Goal: Information Seeking & Learning: Compare options

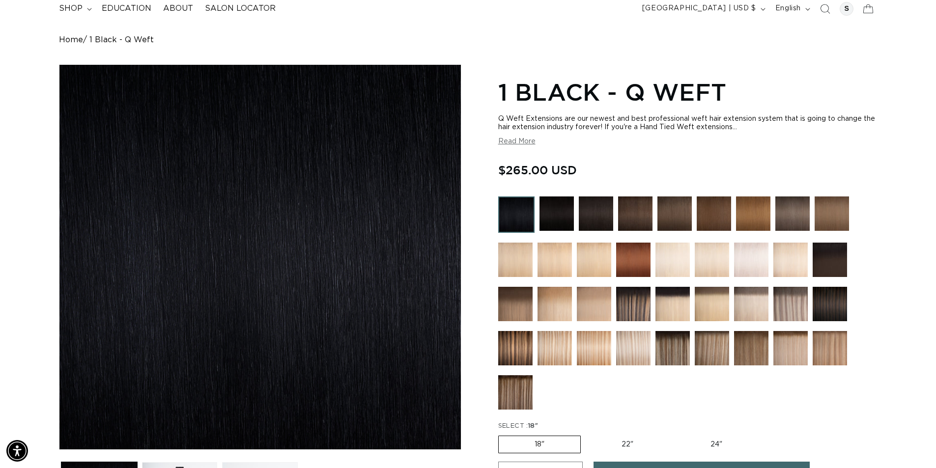
scroll to position [49, 0]
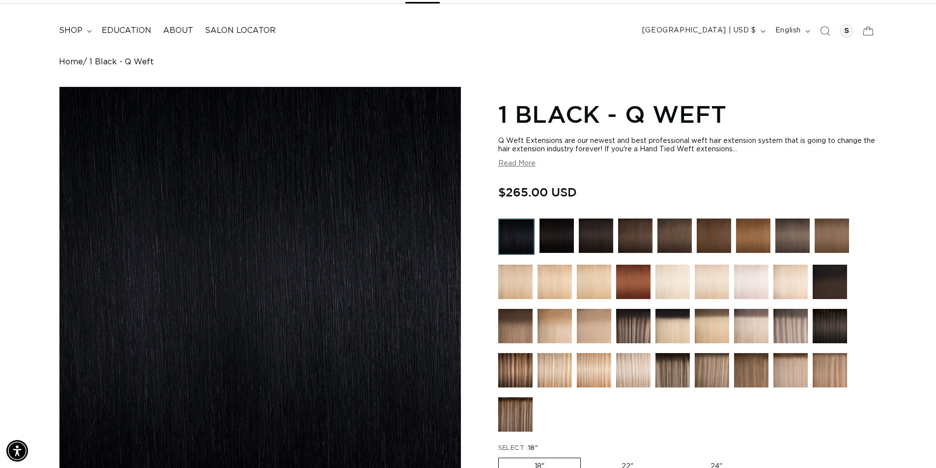
click at [705, 314] on img at bounding box center [712, 326] width 34 height 34
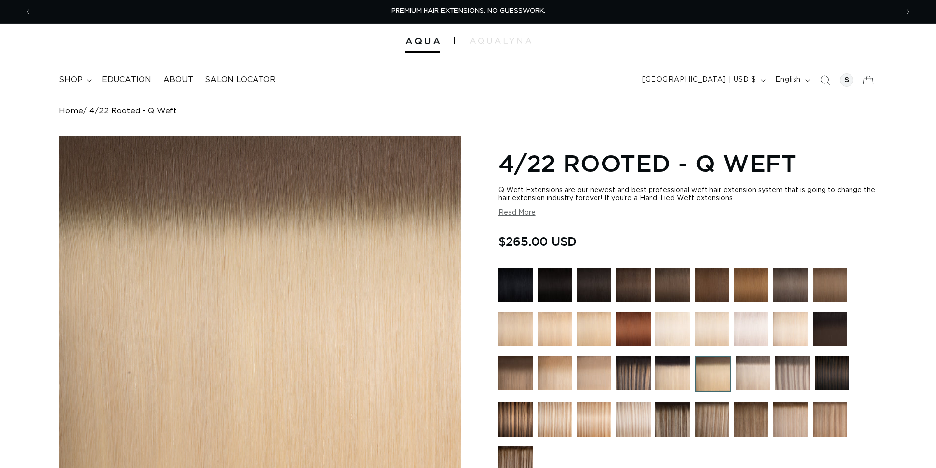
click at [749, 367] on img at bounding box center [753, 373] width 34 height 34
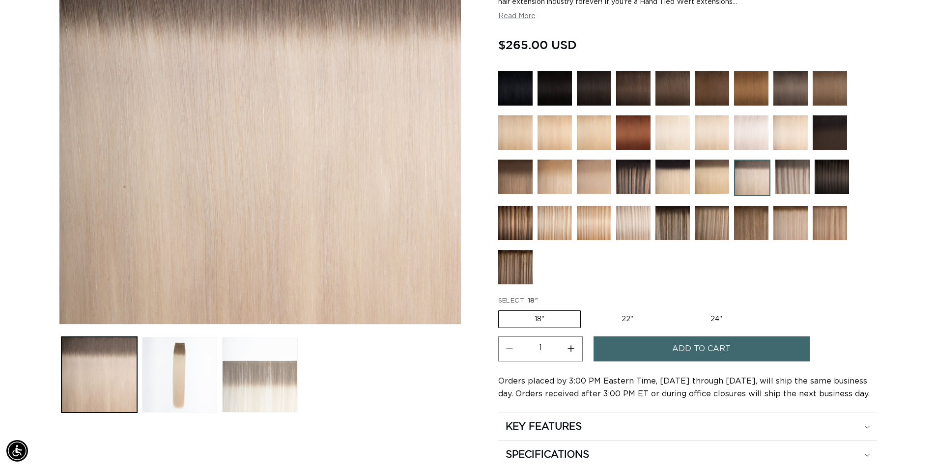
click at [288, 376] on button "Load image 3 in gallery view" at bounding box center [260, 375] width 76 height 76
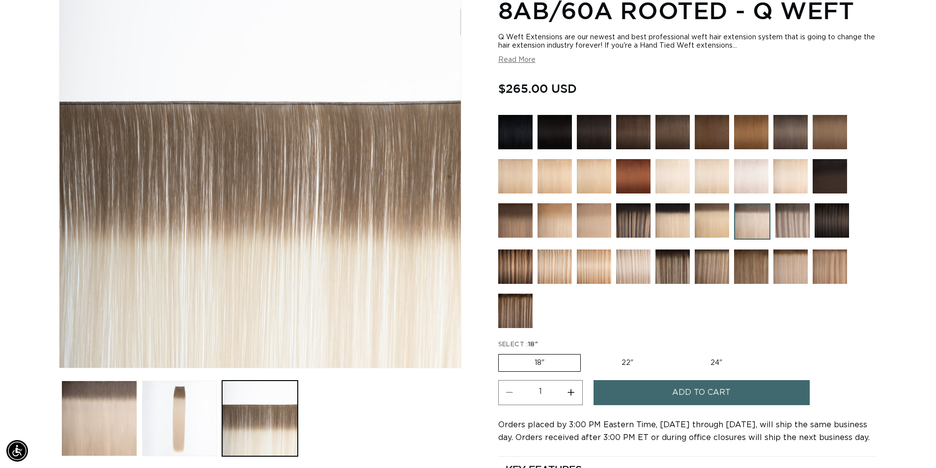
scroll to position [136, 0]
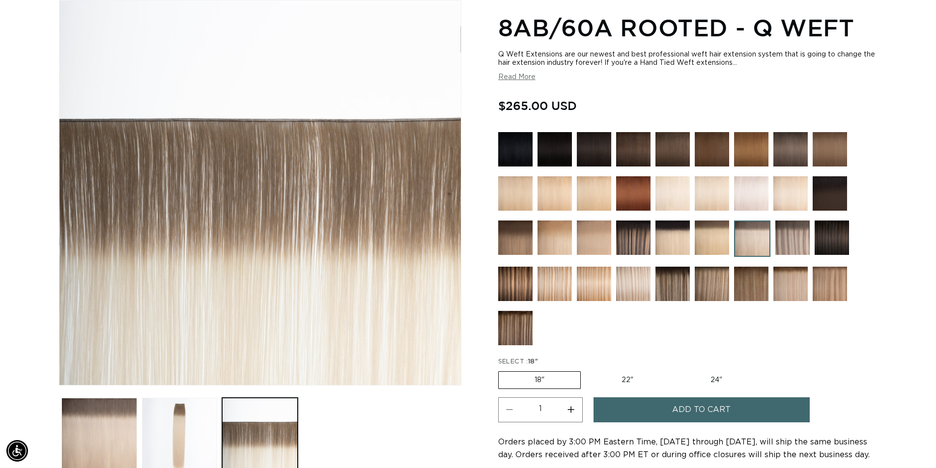
click at [781, 237] on img at bounding box center [792, 238] width 34 height 34
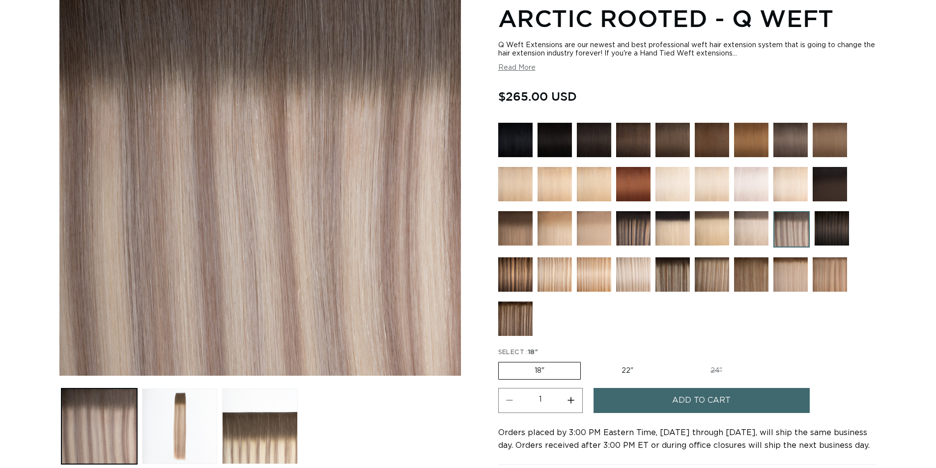
scroll to position [147, 0]
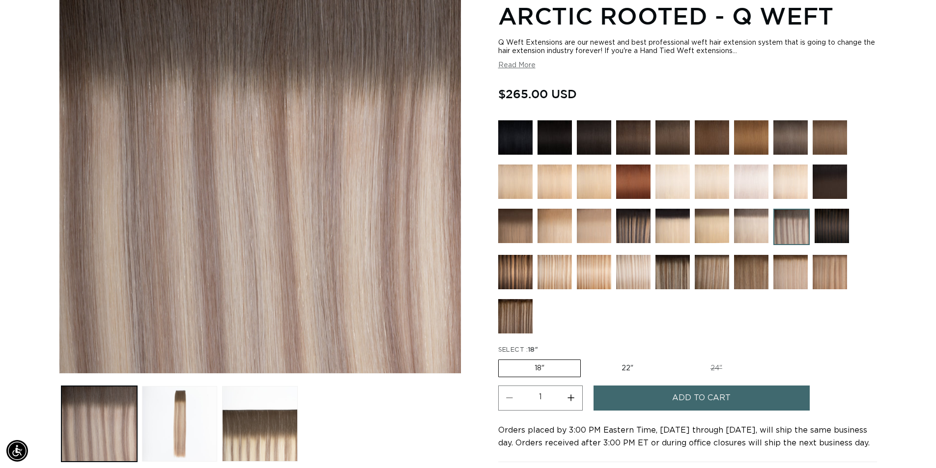
click at [743, 236] on img at bounding box center [751, 226] width 34 height 34
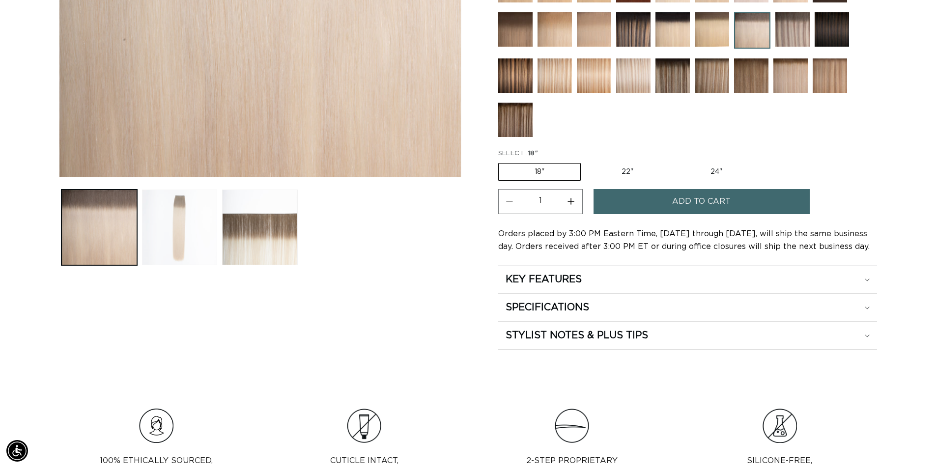
click at [199, 256] on button "Load image 2 in gallery view" at bounding box center [180, 228] width 76 height 76
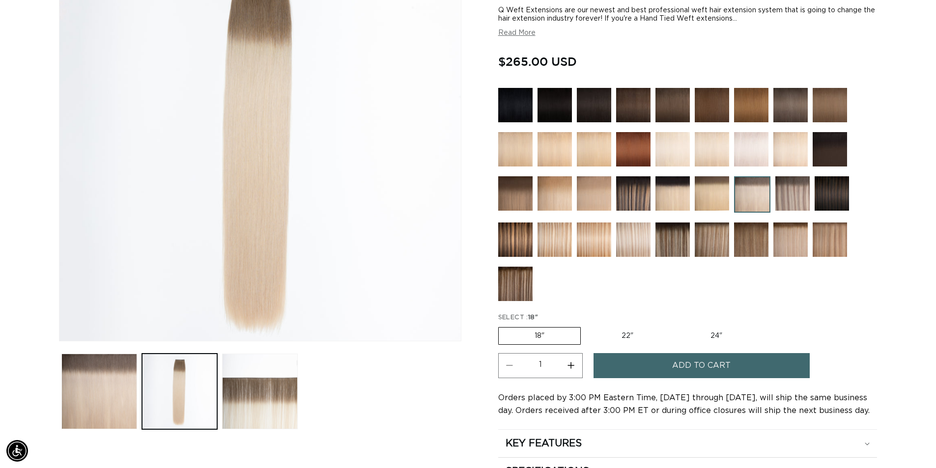
scroll to position [136, 0]
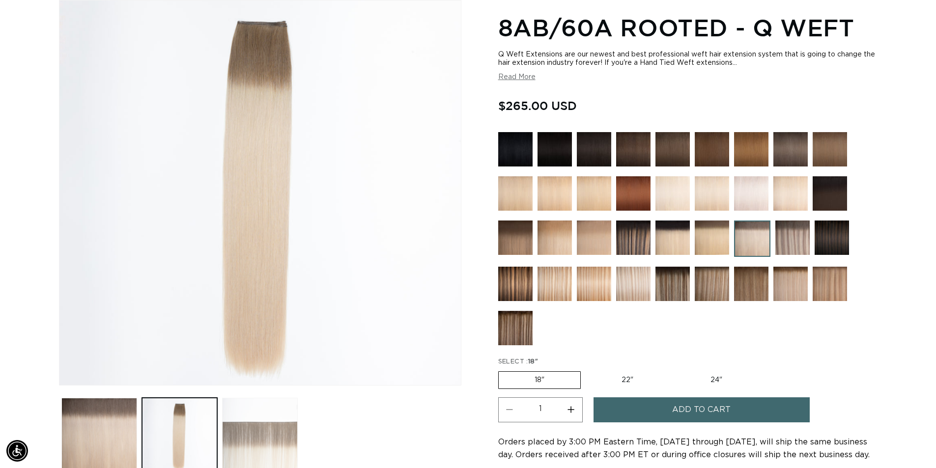
drag, startPoint x: 258, startPoint y: 457, endPoint x: 222, endPoint y: 418, distance: 53.2
click at [250, 439] on button "Load image 3 in gallery view" at bounding box center [260, 436] width 76 height 76
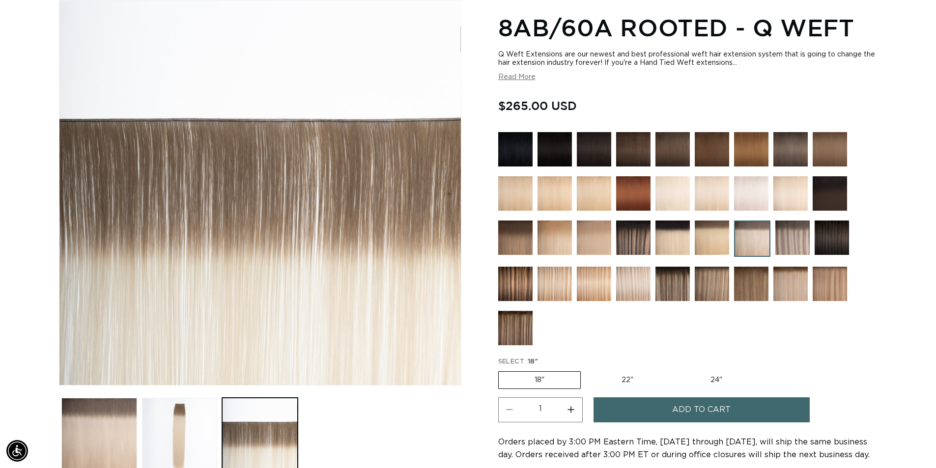
drag, startPoint x: 173, startPoint y: 433, endPoint x: 191, endPoint y: 388, distance: 48.5
click at [174, 429] on button "Load image 2 in gallery view" at bounding box center [180, 436] width 76 height 76
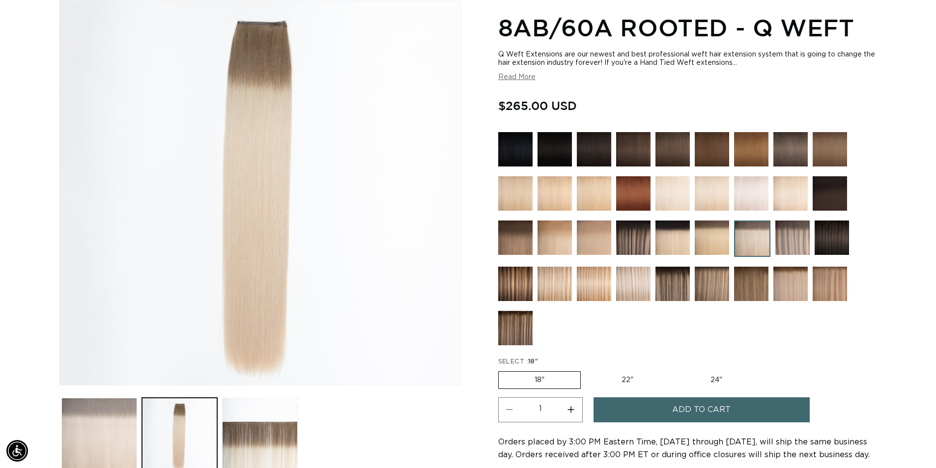
scroll to position [0, 1733]
click at [123, 422] on button "Load image 1 in gallery view" at bounding box center [99, 436] width 76 height 76
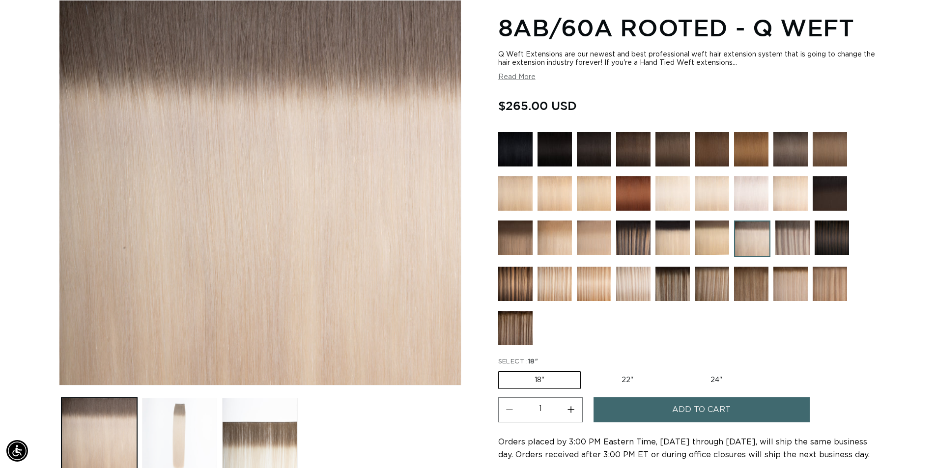
click at [188, 424] on button "Load image 2 in gallery view" at bounding box center [180, 436] width 76 height 76
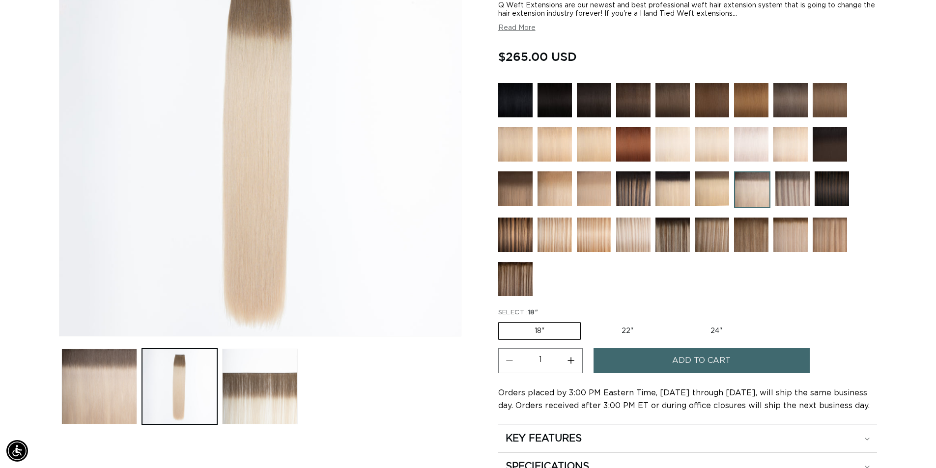
scroll to position [0, 866]
drag, startPoint x: 798, startPoint y: 233, endPoint x: 790, endPoint y: 239, distance: 9.1
click at [796, 233] on img at bounding box center [790, 235] width 34 height 34
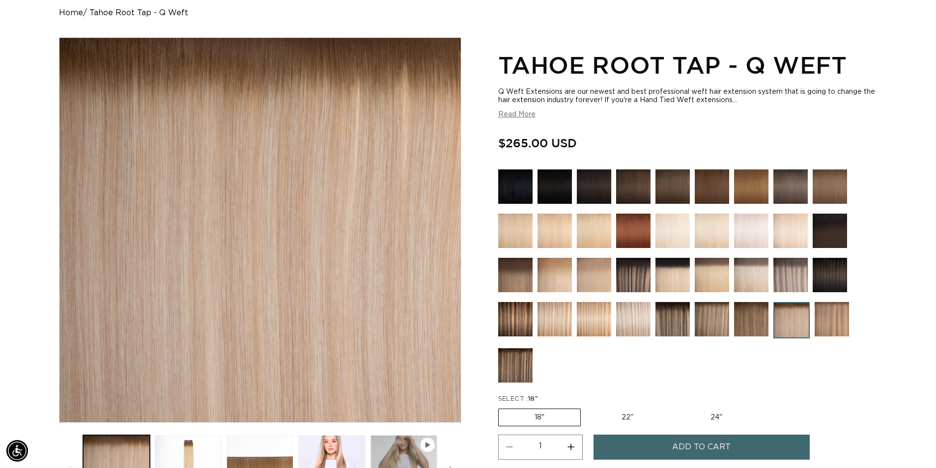
click at [643, 314] on img at bounding box center [633, 319] width 34 height 34
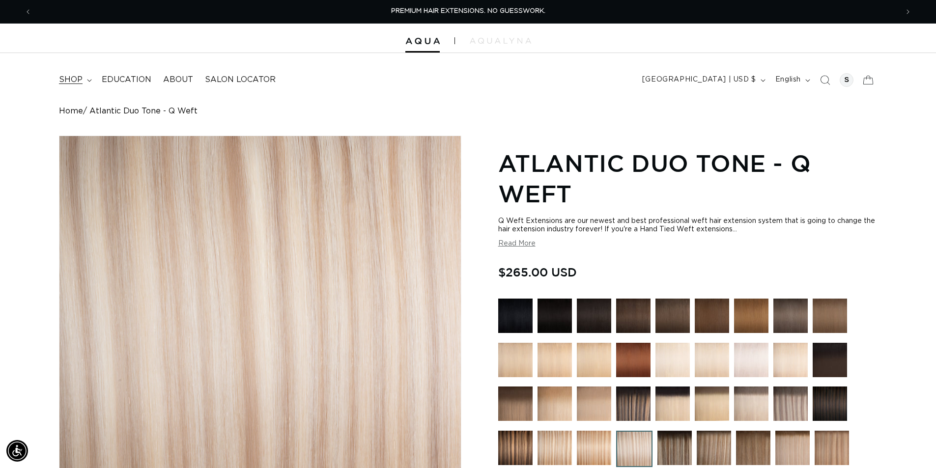
click at [86, 78] on summary "shop" at bounding box center [74, 80] width 43 height 22
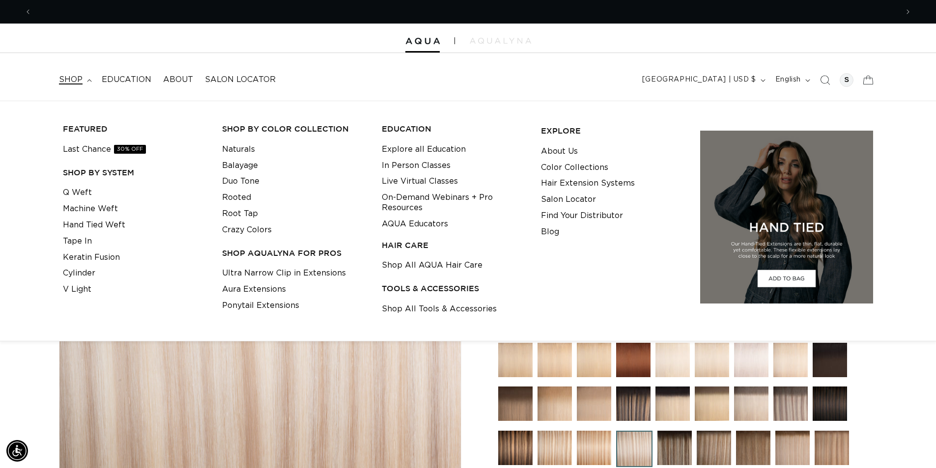
scroll to position [0, 866]
click at [478, 38] on img at bounding box center [500, 41] width 61 height 6
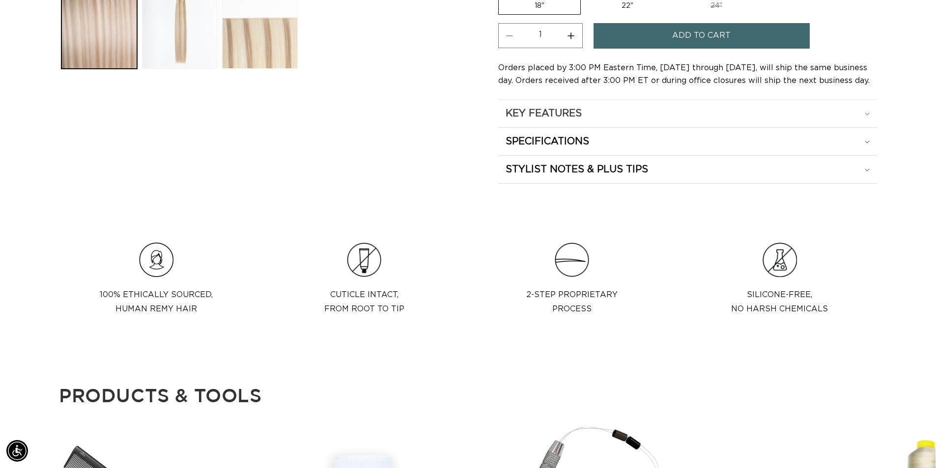
scroll to position [0, 0]
click at [867, 113] on icon at bounding box center [867, 114] width 5 height 3
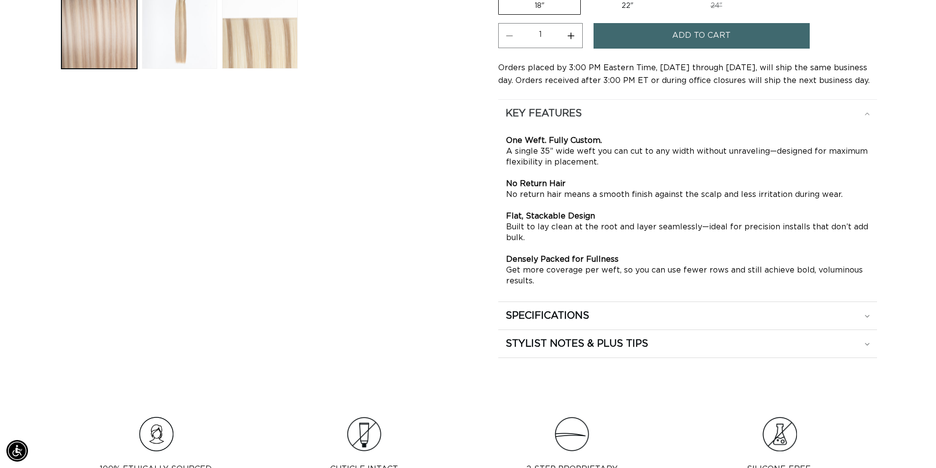
click at [868, 112] on div "KEY FEATURES" at bounding box center [688, 113] width 364 height 13
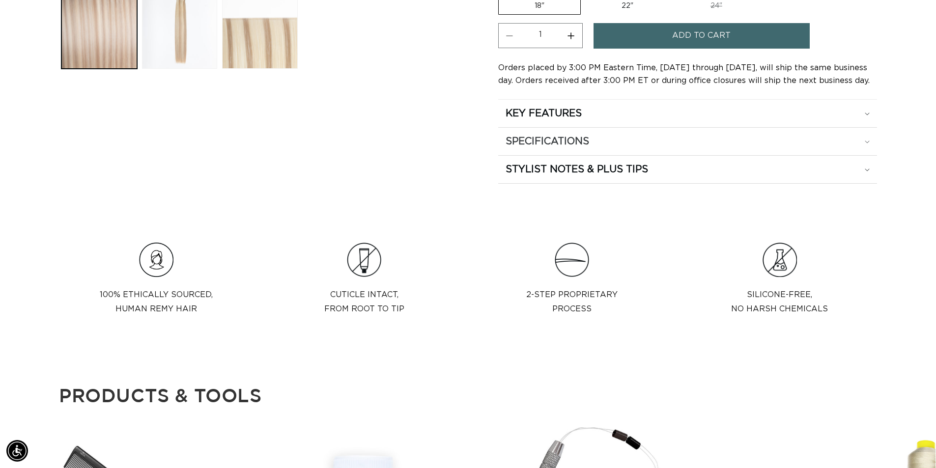
click at [858, 120] on div "SPECIFICATIONS" at bounding box center [688, 113] width 364 height 13
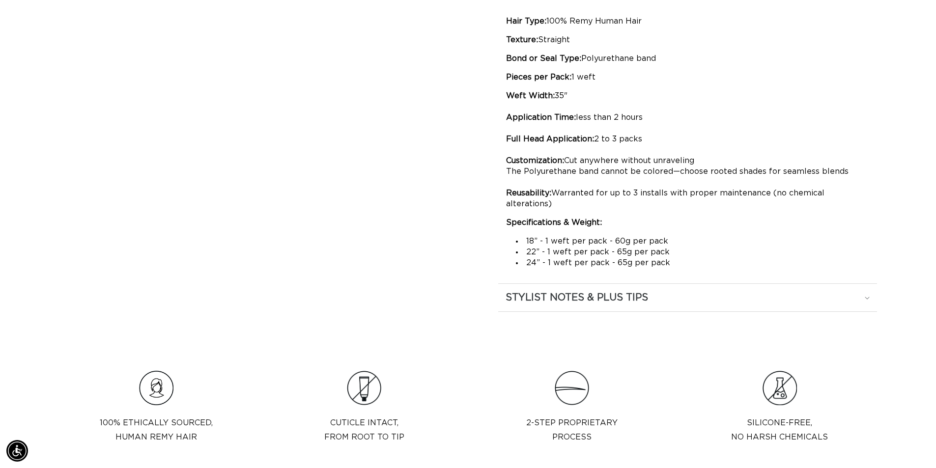
scroll to position [0, 866]
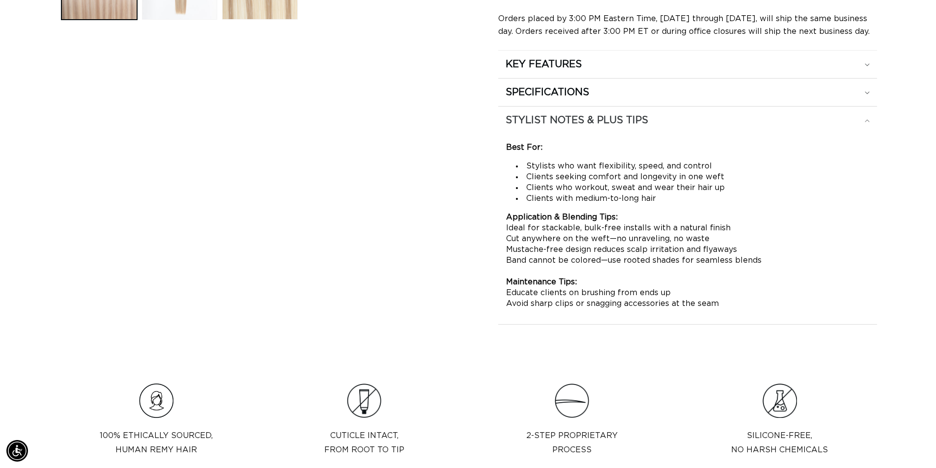
click at [823, 71] on div "STYLIST NOTES & PLUS TIPS" at bounding box center [688, 64] width 364 height 13
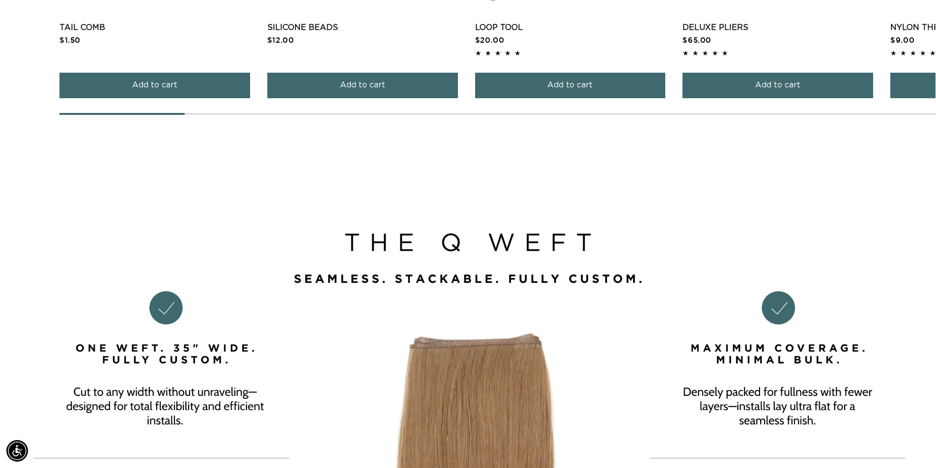
scroll to position [1376, 0]
